Goal: Share content

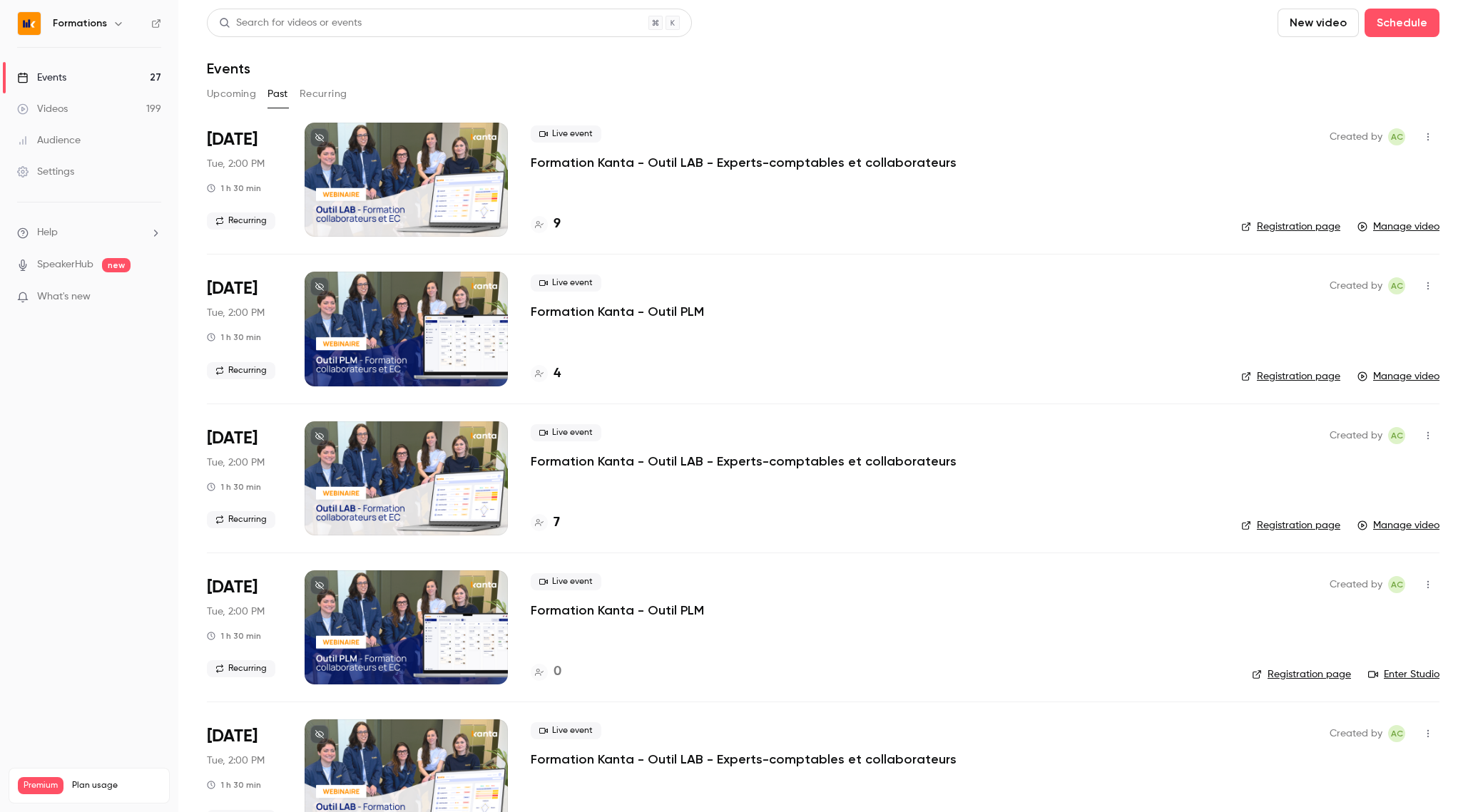
click at [217, 92] on button "Upcoming" at bounding box center [231, 94] width 49 height 23
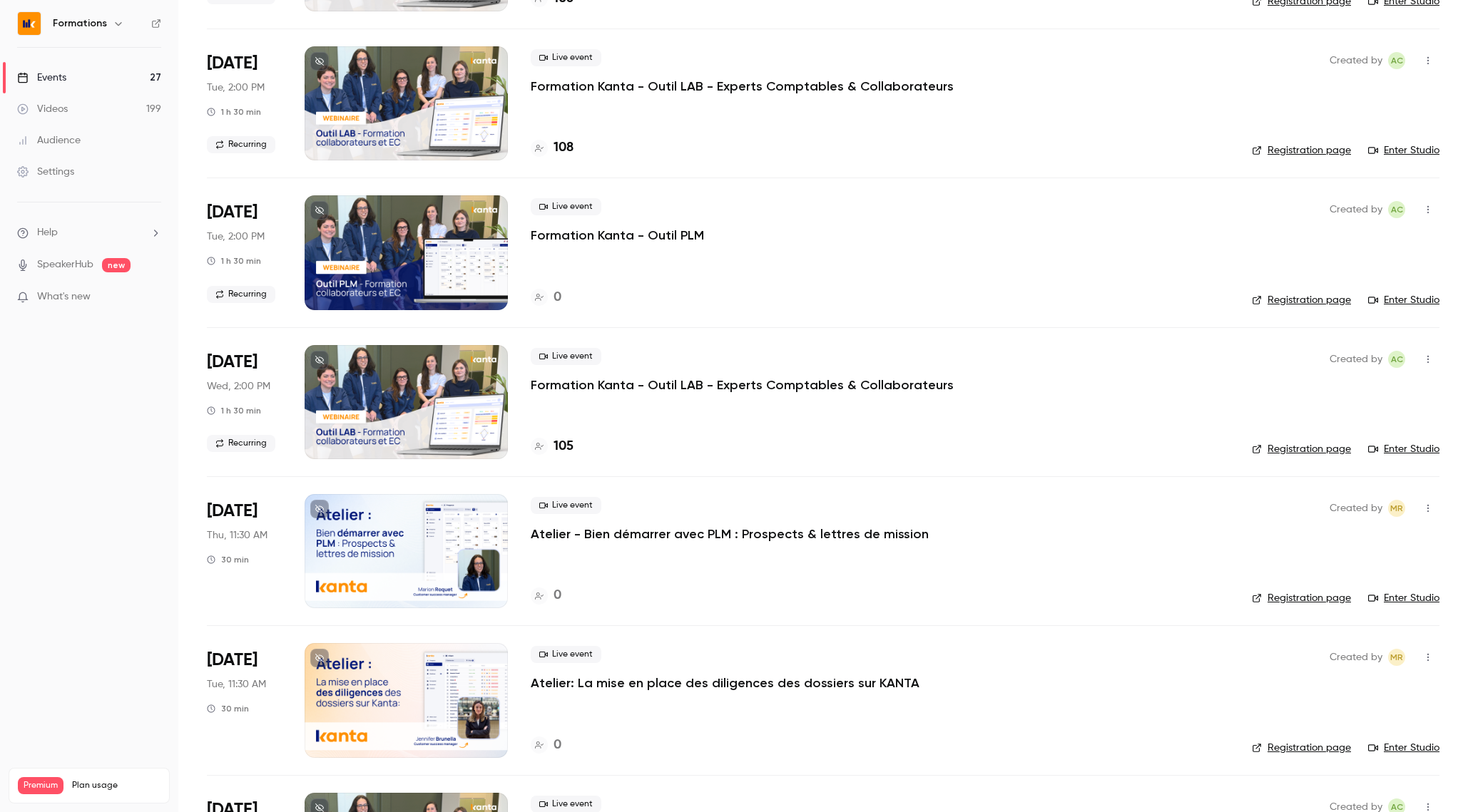
scroll to position [531, 0]
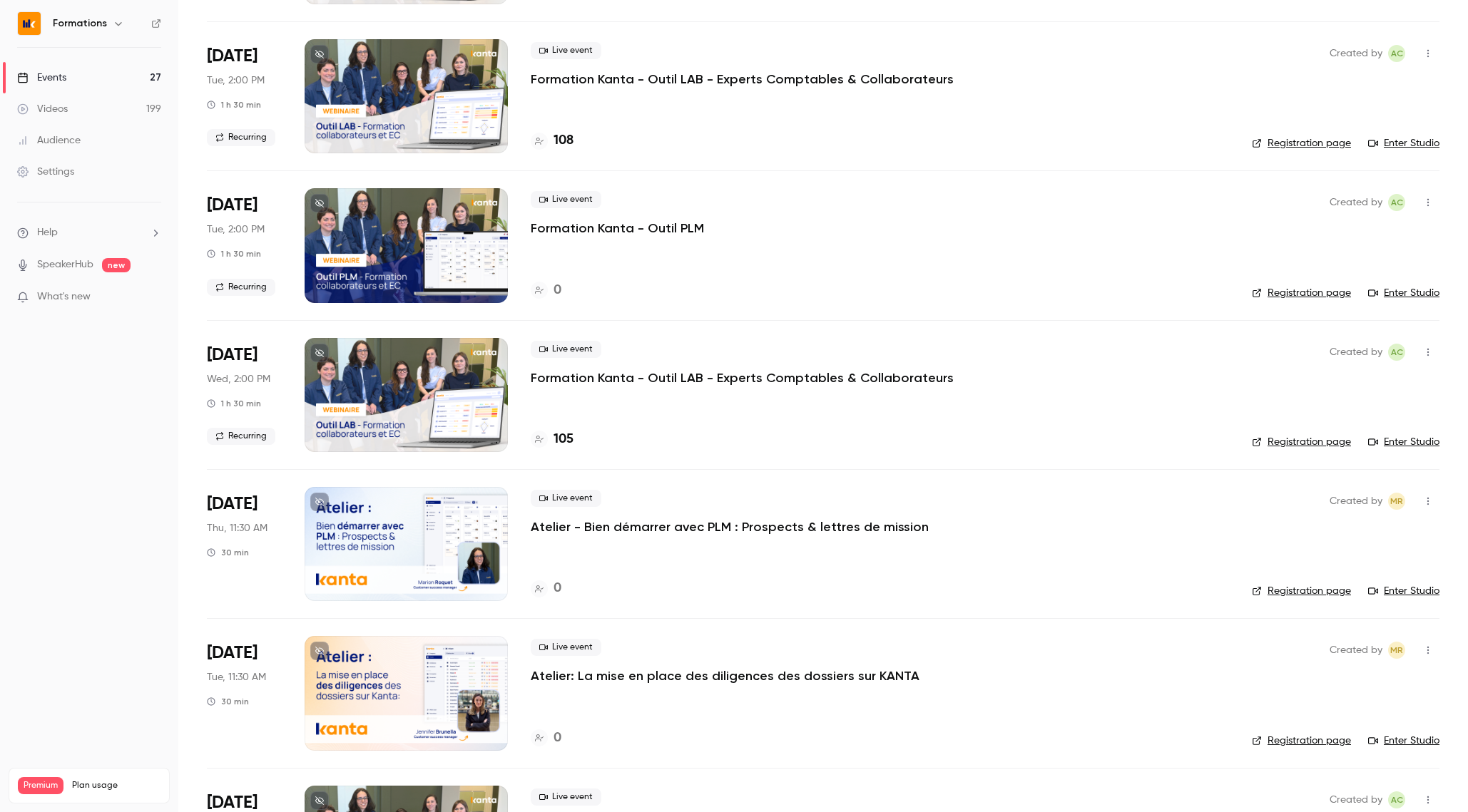
click at [679, 534] on p "Atelier - Bien démarrer avec PLM : Prospects & lettres de mission" at bounding box center [729, 526] width 398 height 17
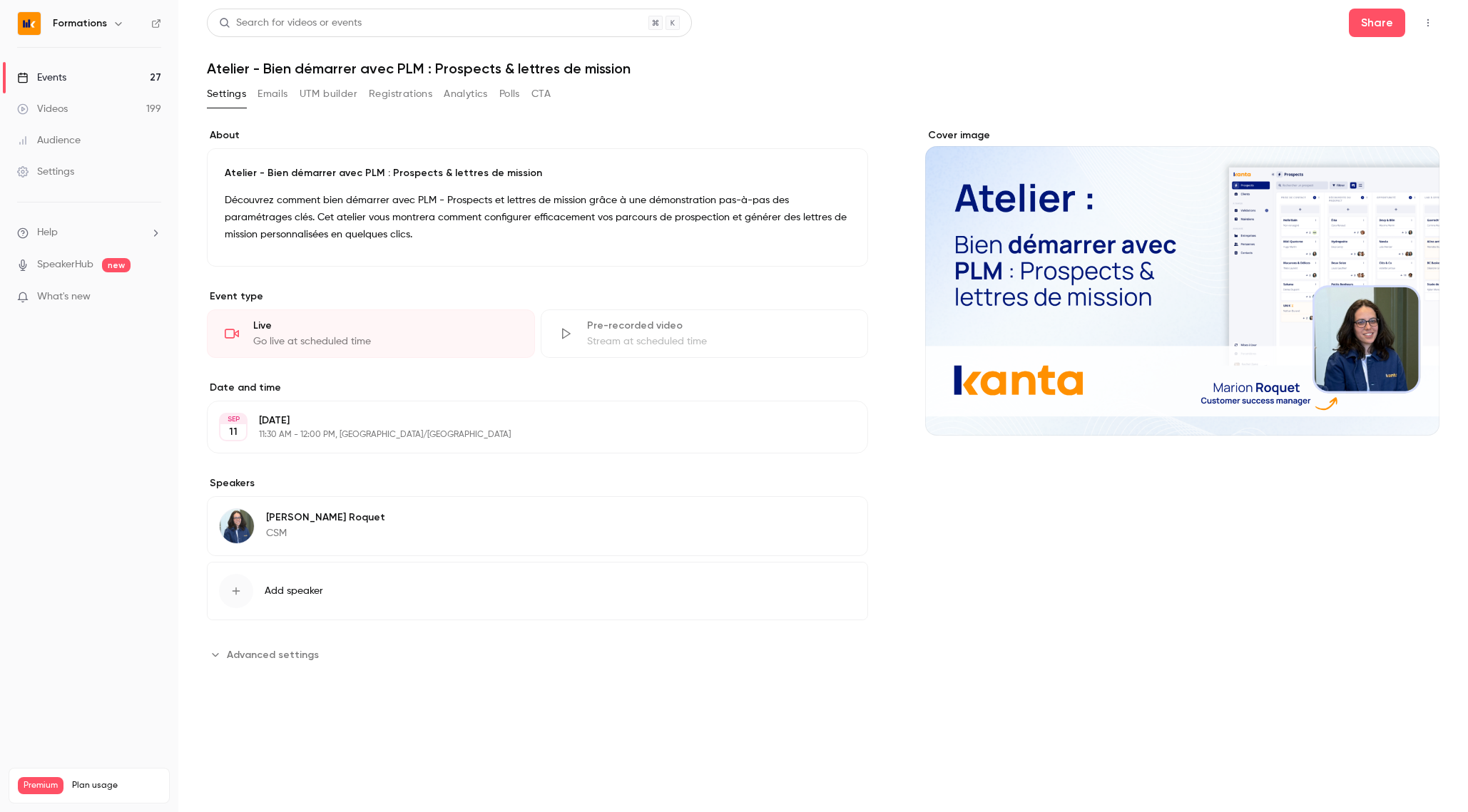
click at [1433, 26] on icon "button" at bounding box center [1428, 23] width 11 height 10
click at [1288, 29] on div at bounding box center [734, 406] width 1468 height 812
click at [1367, 30] on button "Share" at bounding box center [1376, 22] width 56 height 29
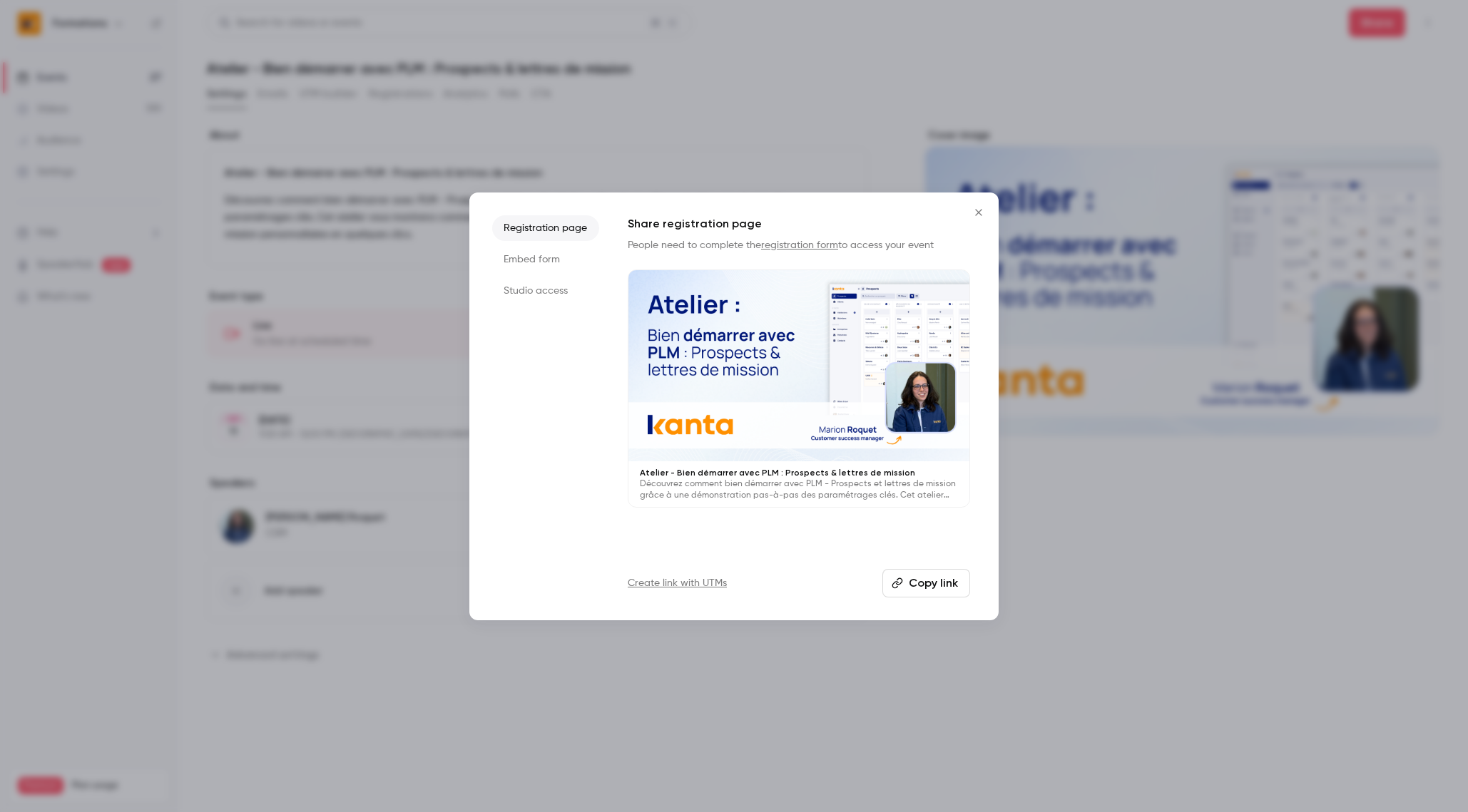
click at [911, 586] on button "Copy link" at bounding box center [925, 582] width 87 height 29
click at [978, 221] on button "Close" at bounding box center [978, 212] width 29 height 29
